Goal: Task Accomplishment & Management: Use online tool/utility

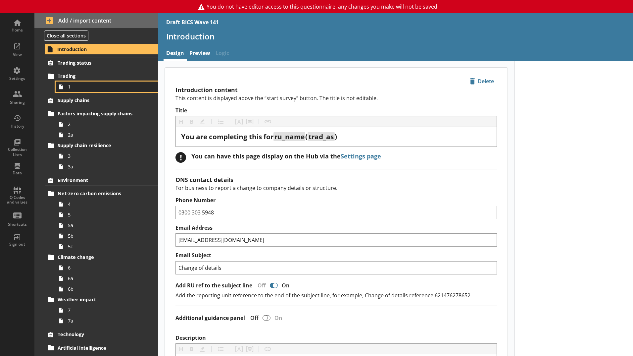
click at [72, 85] on span "1" at bounding box center [105, 86] width 74 height 6
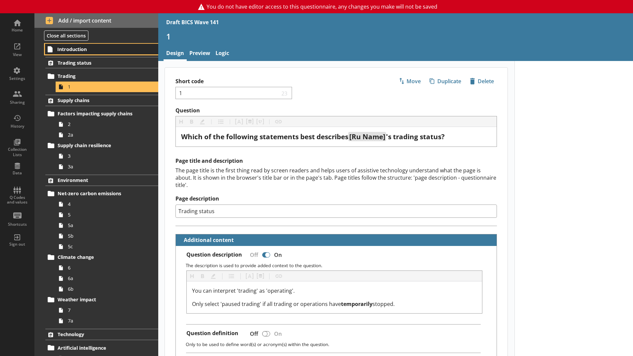
click at [79, 49] on span "Introduction" at bounding box center [97, 49] width 81 height 6
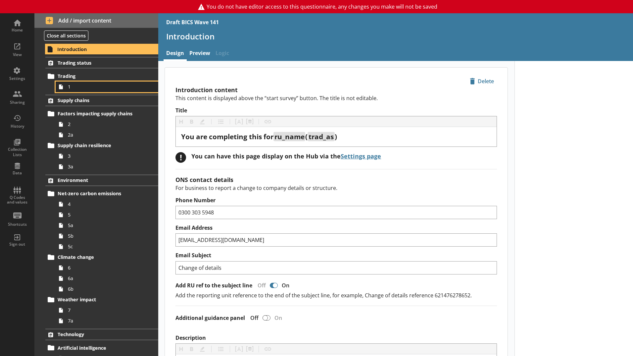
click at [102, 88] on span "1" at bounding box center [105, 86] width 74 height 6
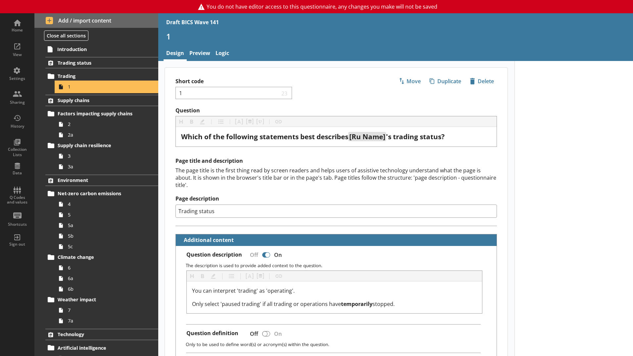
type textarea "x"
click at [222, 52] on link "Logic" at bounding box center [222, 54] width 19 height 14
